Goal: Task Accomplishment & Management: Manage account settings

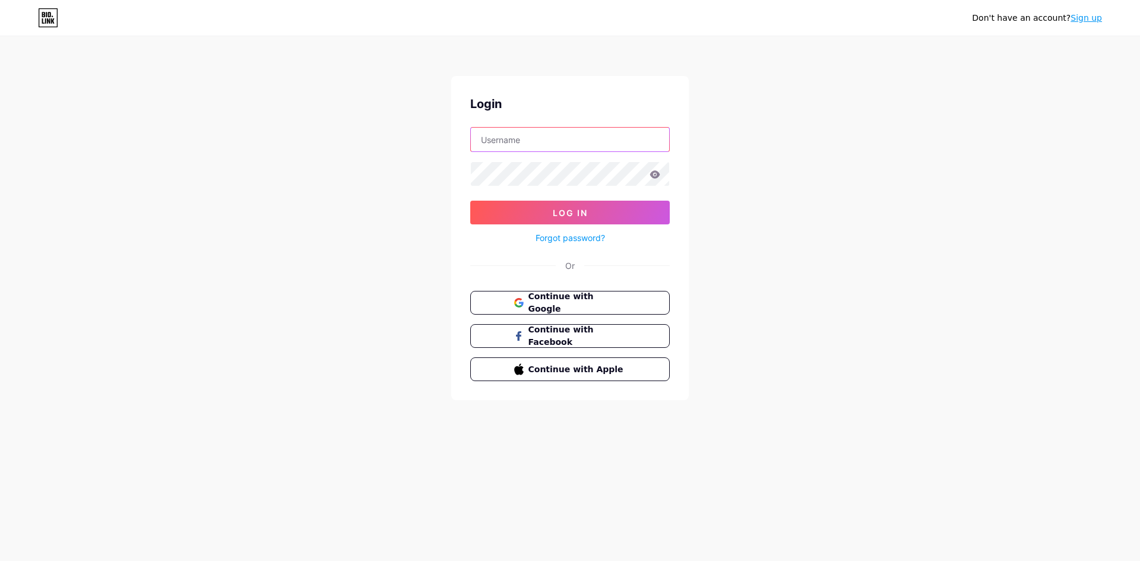
drag, startPoint x: 0, startPoint y: 0, endPoint x: 561, endPoint y: 139, distance: 578.0
click at [561, 139] on input "text" at bounding box center [570, 140] width 198 height 24
drag, startPoint x: 837, startPoint y: 236, endPoint x: 832, endPoint y: 223, distance: 13.9
click at [836, 234] on div "Don't have an account? Sign up Login Log In Forgot password? Or Continue with G…" at bounding box center [570, 219] width 1140 height 438
click at [576, 235] on link "Forgot password?" at bounding box center [570, 238] width 69 height 12
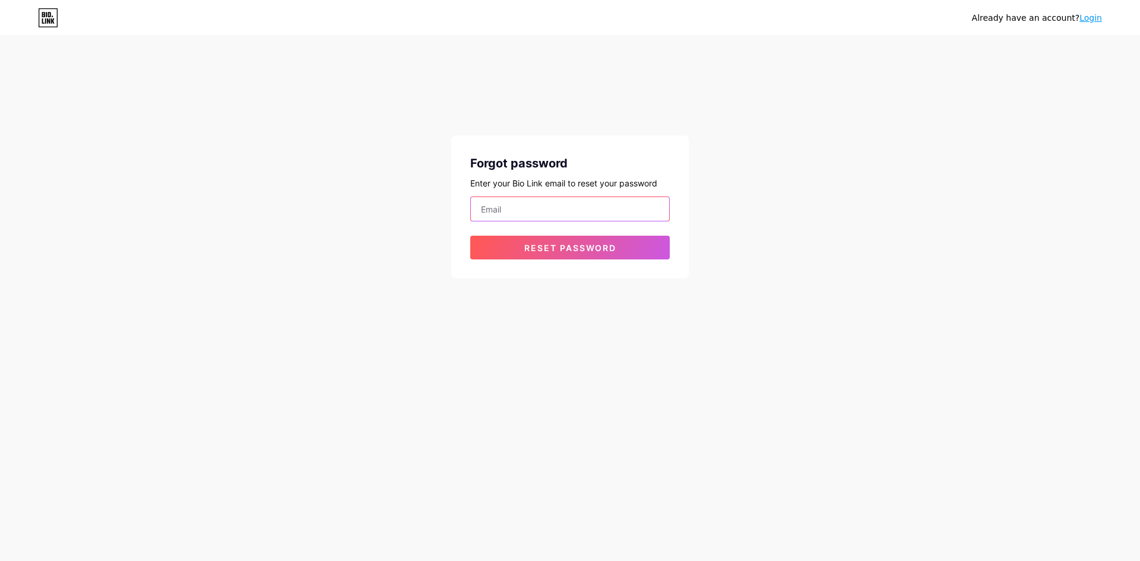
click at [546, 211] on input "email" at bounding box center [570, 209] width 198 height 24
type input "[EMAIL_ADDRESS][DOMAIN_NAME]"
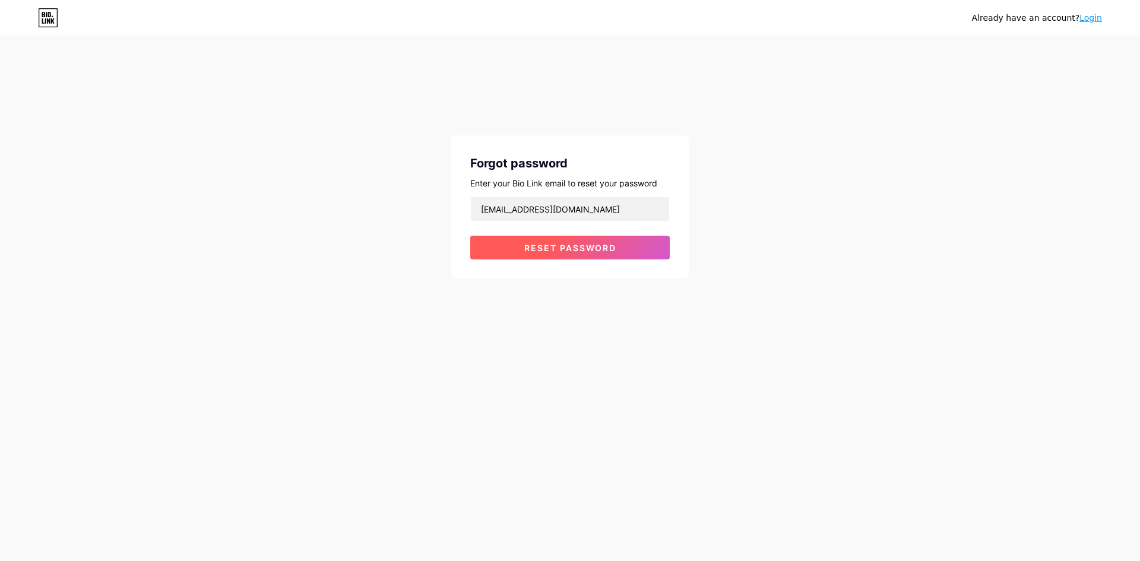
click at [611, 251] on span "Reset password" at bounding box center [570, 248] width 92 height 10
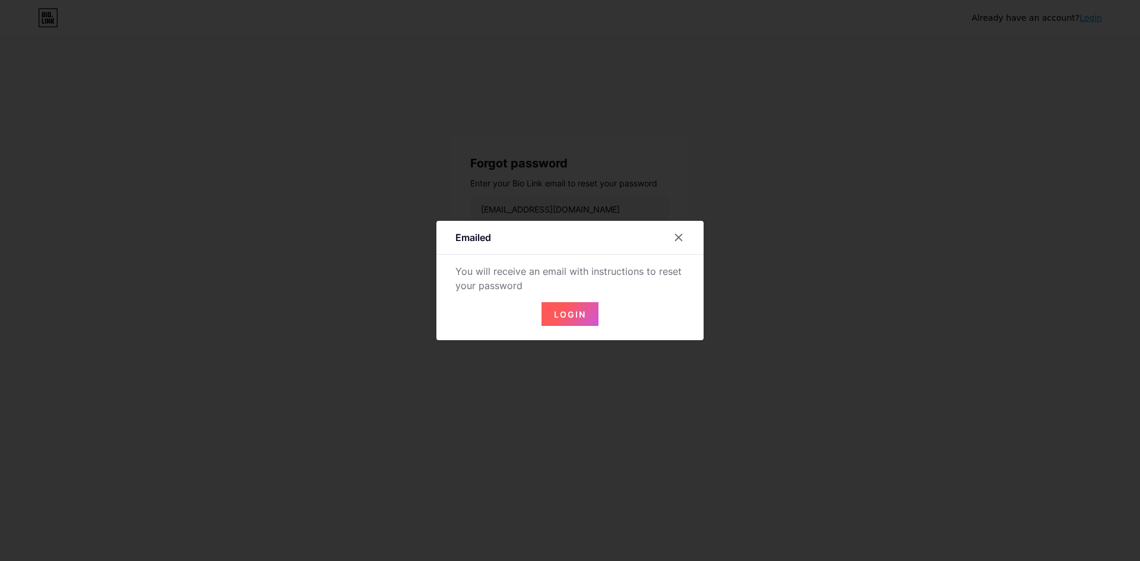
click at [581, 309] on span "Login" at bounding box center [570, 314] width 32 height 10
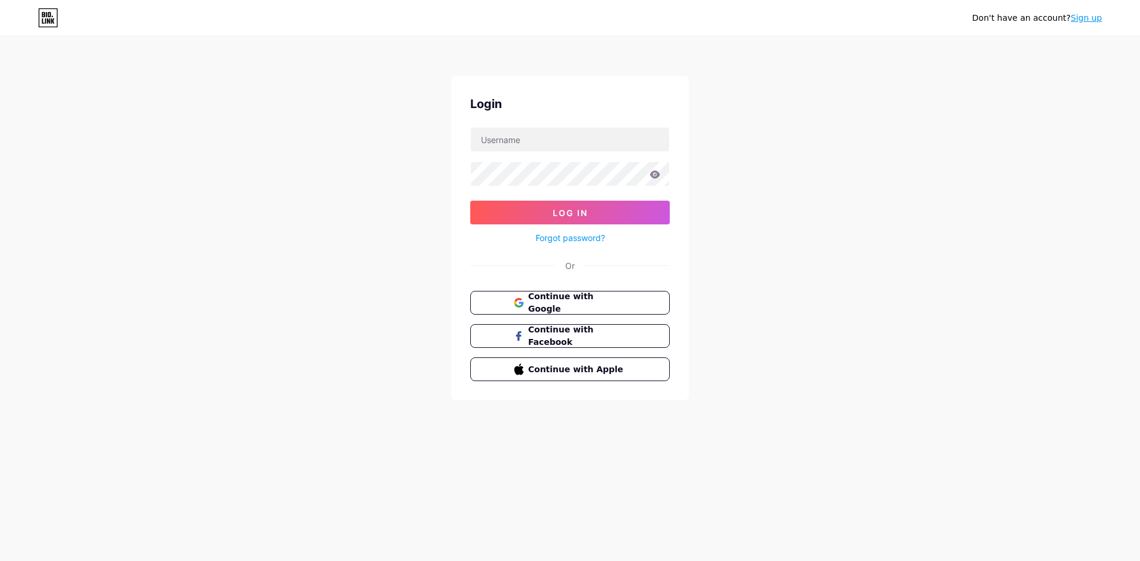
click at [582, 231] on div "Forgot password?" at bounding box center [569, 234] width 199 height 21
click at [586, 237] on link "Forgot password?" at bounding box center [570, 238] width 69 height 12
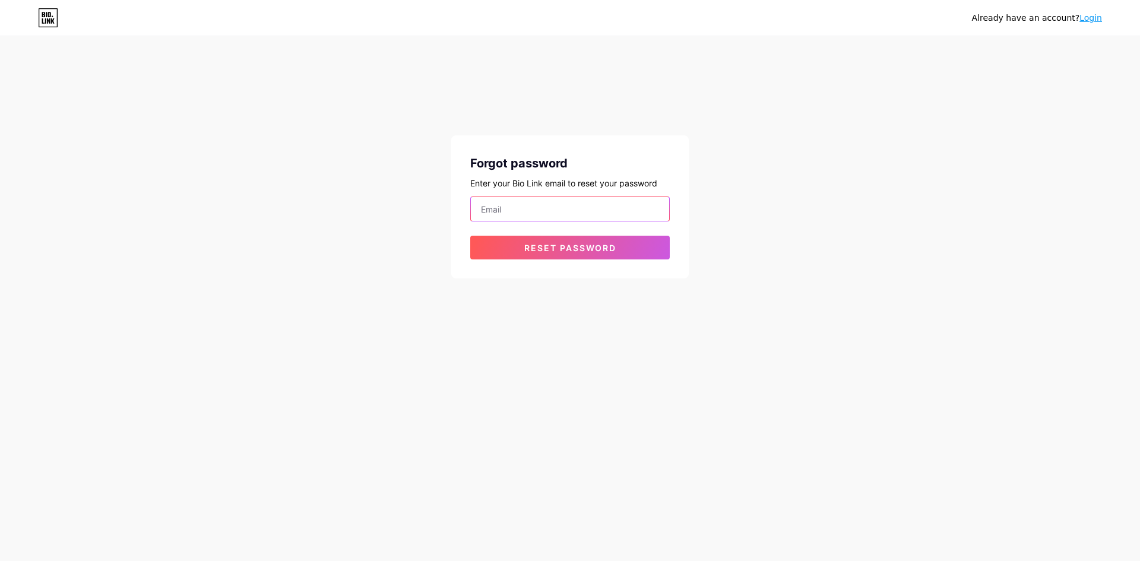
click at [561, 213] on input "email" at bounding box center [570, 209] width 198 height 24
type input "[EMAIL_ADDRESS][DOMAIN_NAME]"
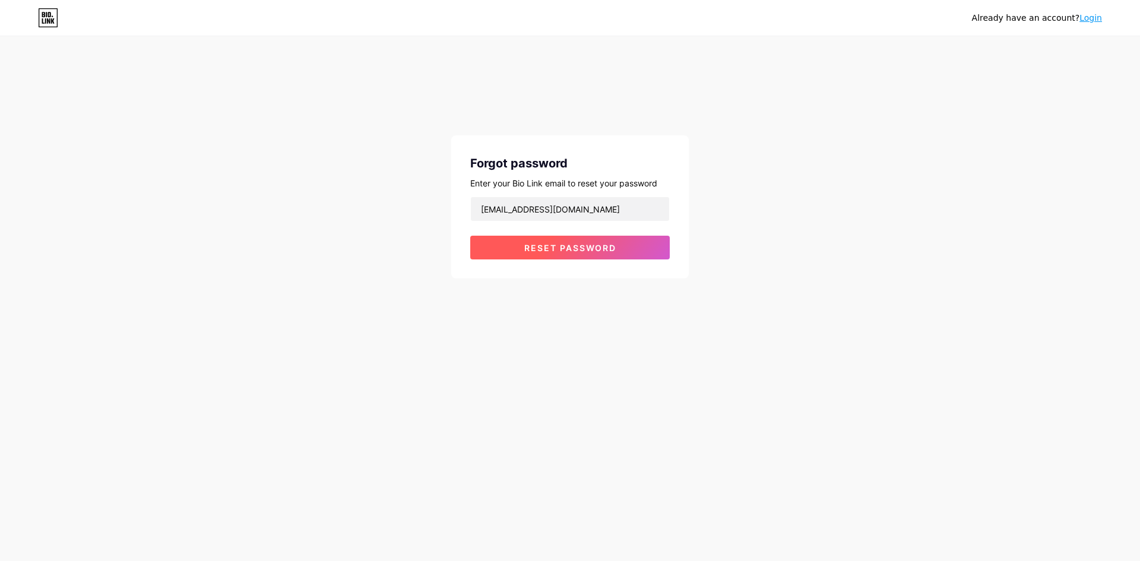
click at [616, 248] on button "Reset password" at bounding box center [569, 248] width 199 height 24
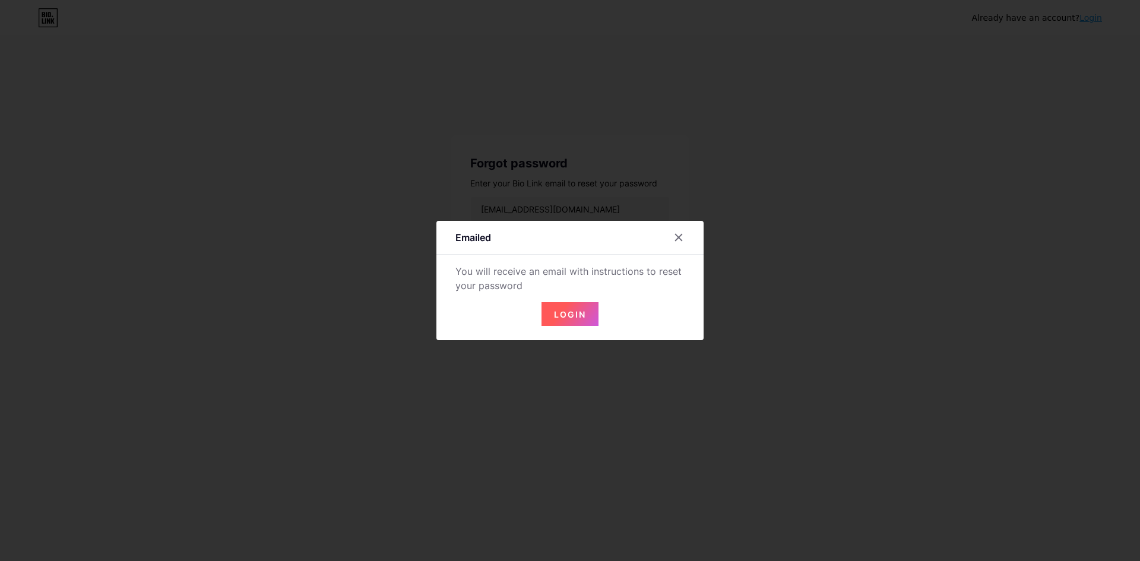
click at [566, 309] on span "Login" at bounding box center [570, 314] width 32 height 10
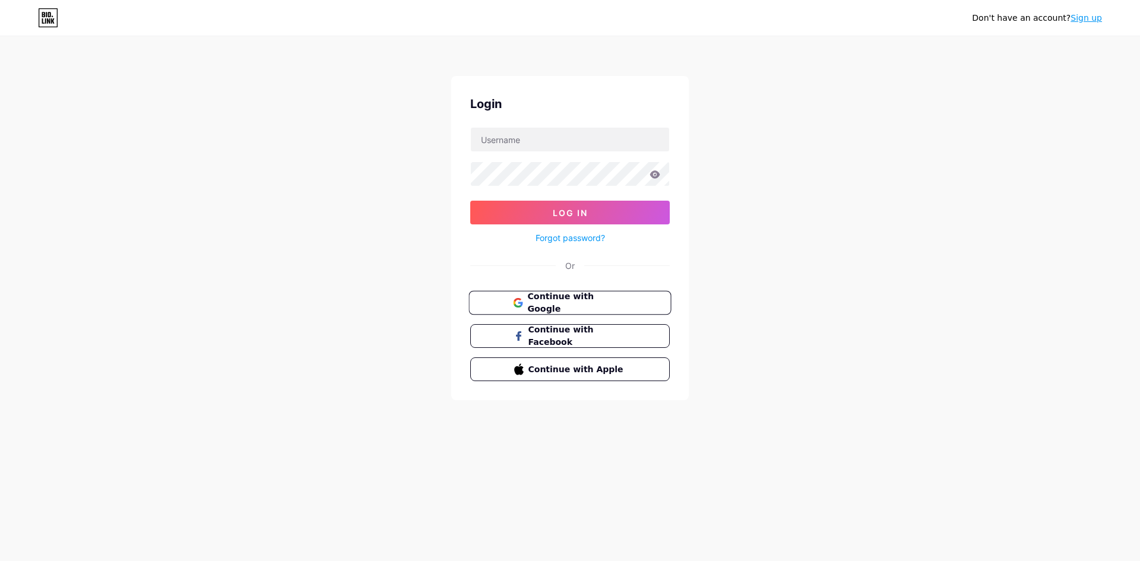
click at [611, 300] on span "Continue with Google" at bounding box center [576, 303] width 99 height 26
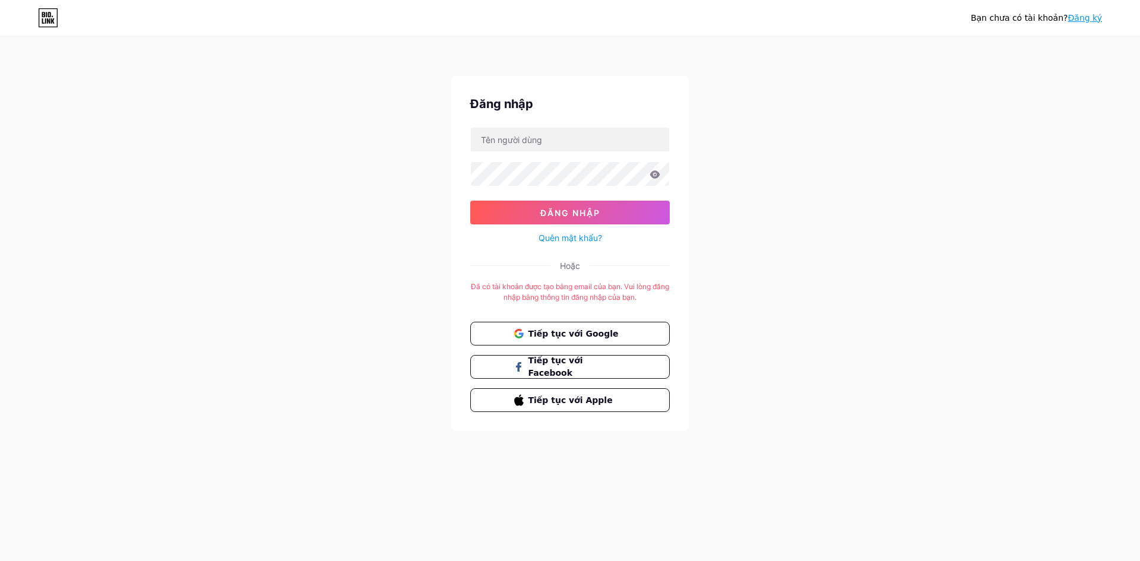
click at [574, 235] on font "Quên mật khẩu?" at bounding box center [571, 238] width 64 height 10
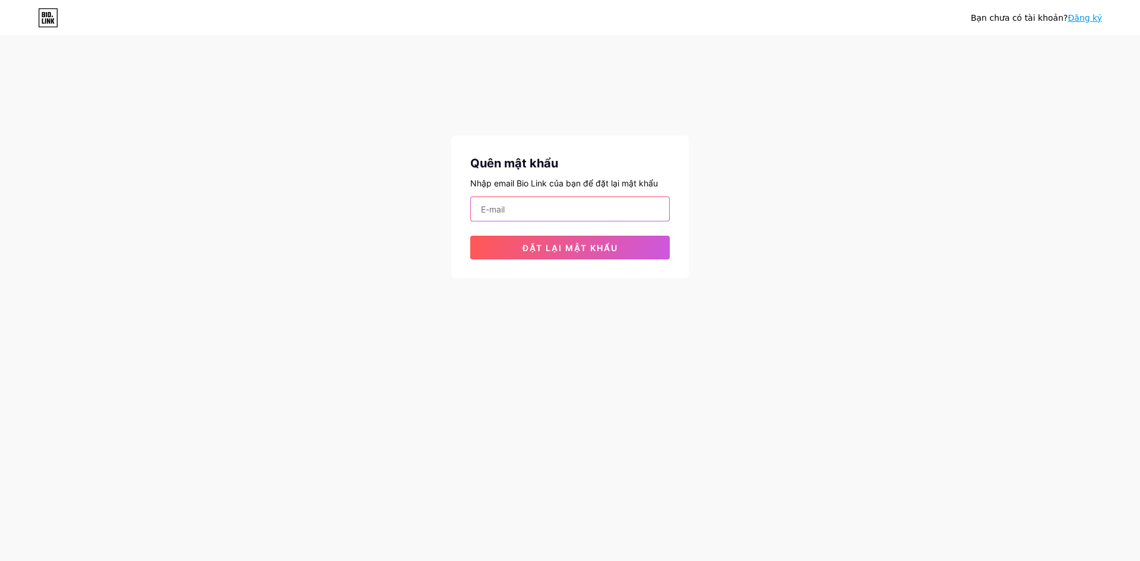
click at [543, 217] on input "email" at bounding box center [570, 209] width 198 height 24
type input "[EMAIL_ADDRESS][DOMAIN_NAME]"
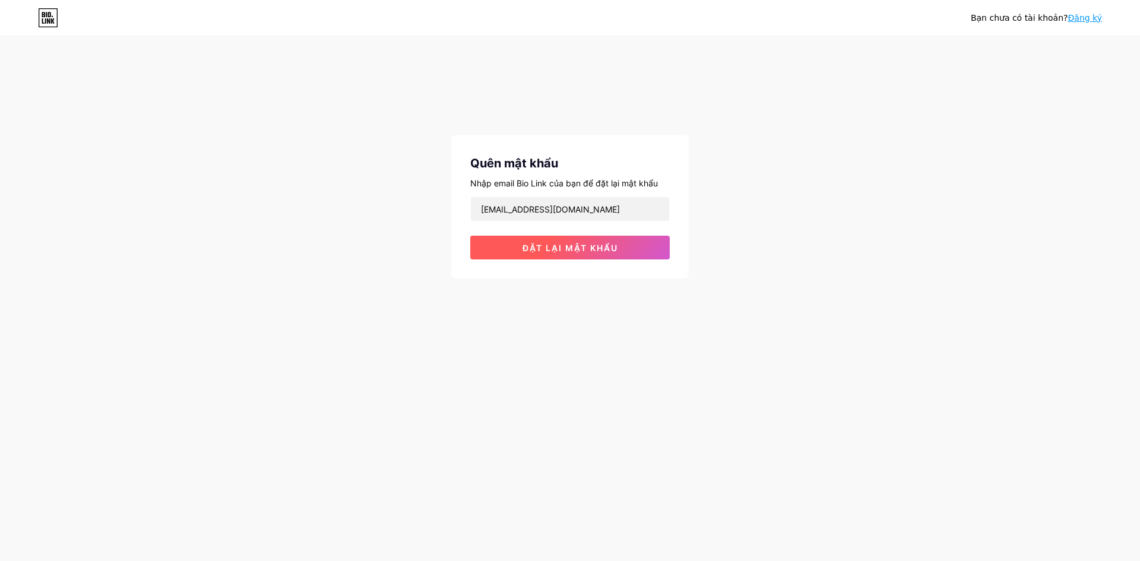
click at [593, 254] on button "Đặt lại mật khẩu" at bounding box center [569, 248] width 199 height 24
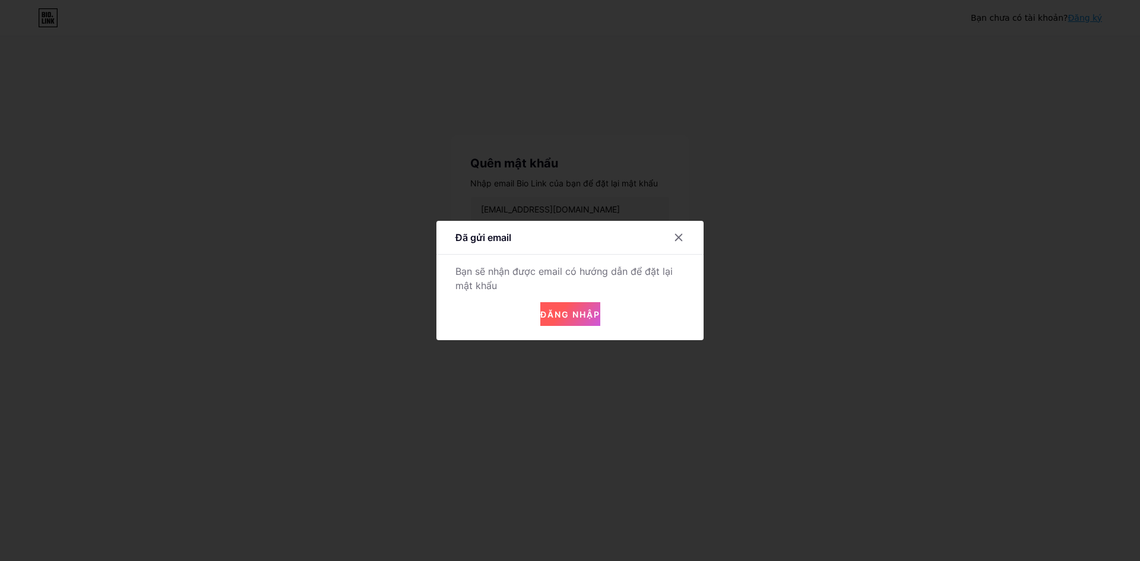
click at [582, 318] on font "Đăng nhập" at bounding box center [570, 314] width 60 height 10
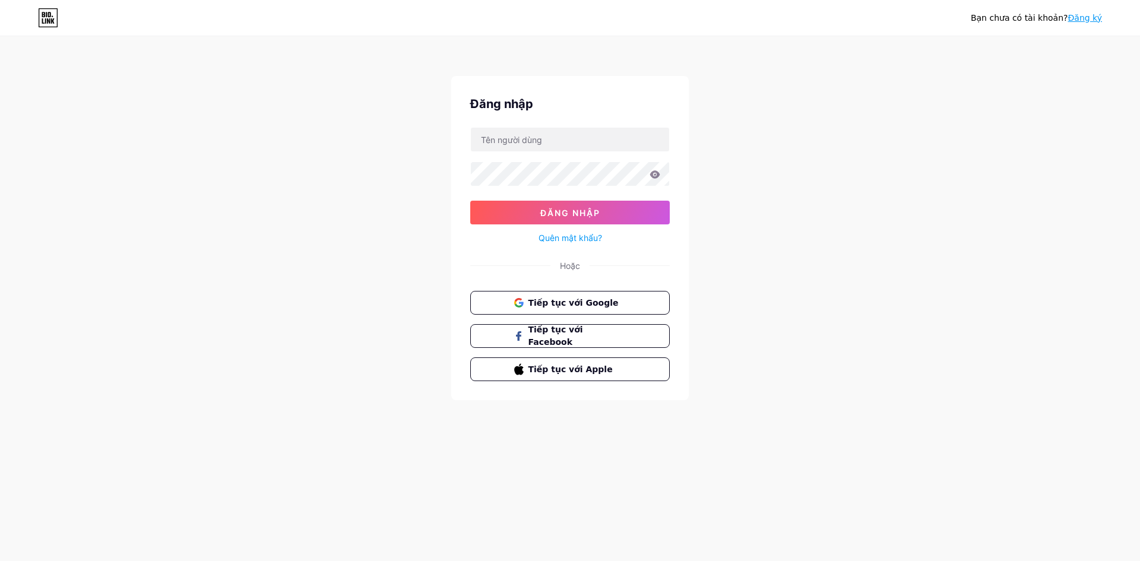
drag, startPoint x: 29, startPoint y: 115, endPoint x: 34, endPoint y: 95, distance: 20.7
click at [29, 110] on div "Bạn chưa có tài khoản? Đăng ký Đăng nhập Đăng nhập Quên mật khẩu? Hoặc Tiếp tục…" at bounding box center [570, 219] width 1140 height 438
